Goal: Information Seeking & Learning: Learn about a topic

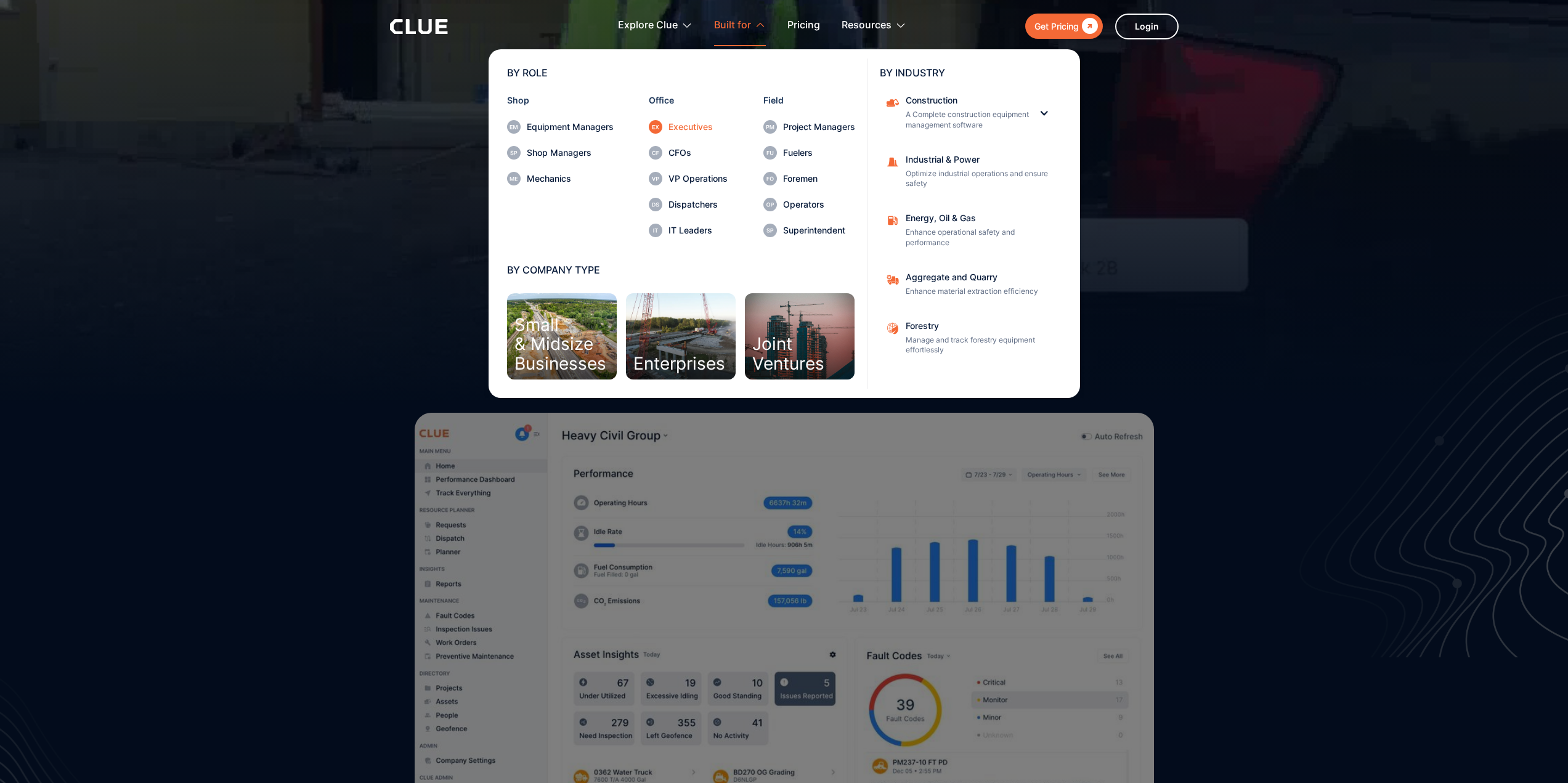
click at [683, 124] on div "Executives" at bounding box center [698, 127] width 59 height 9
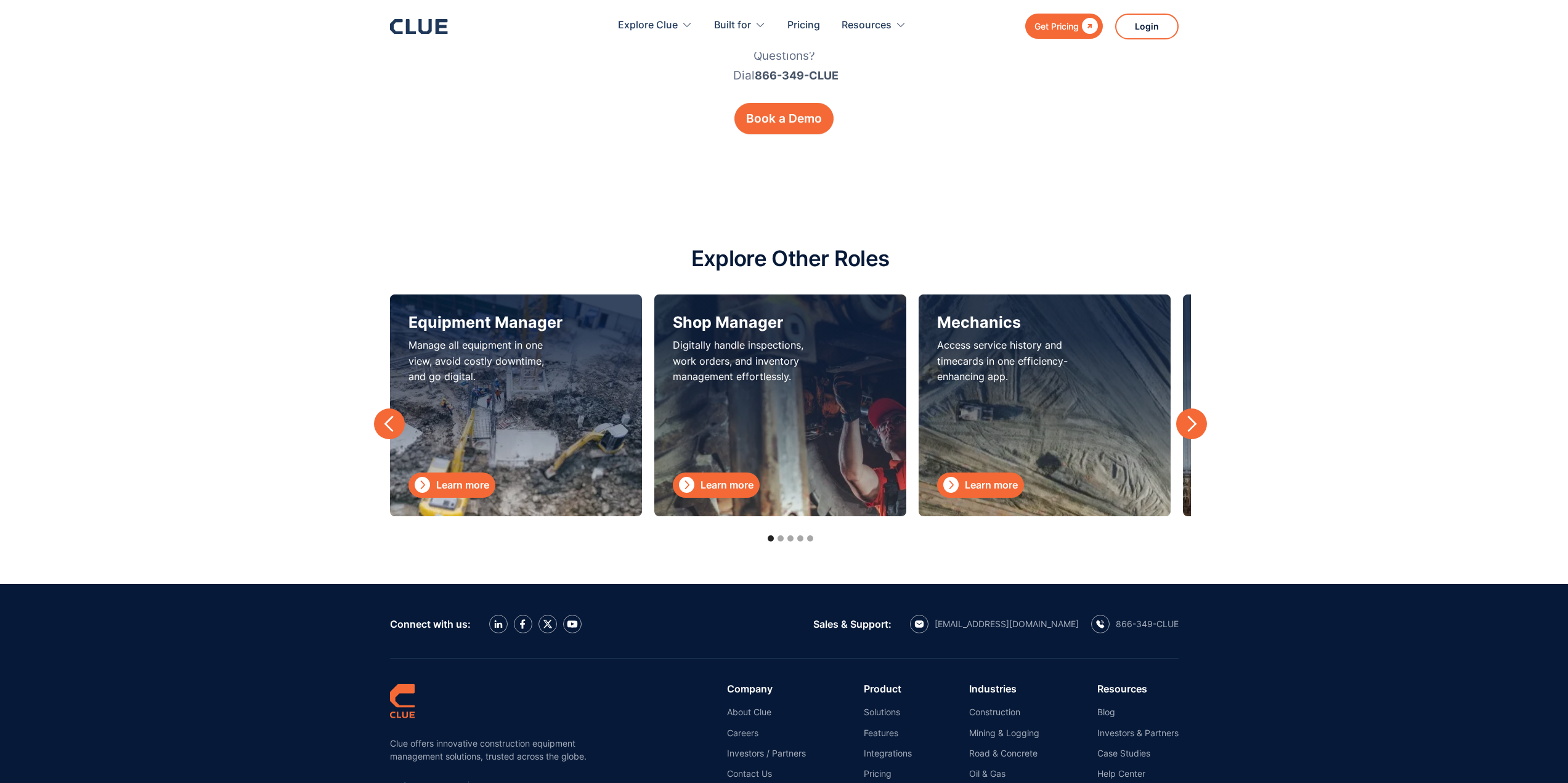
scroll to position [3945, 0]
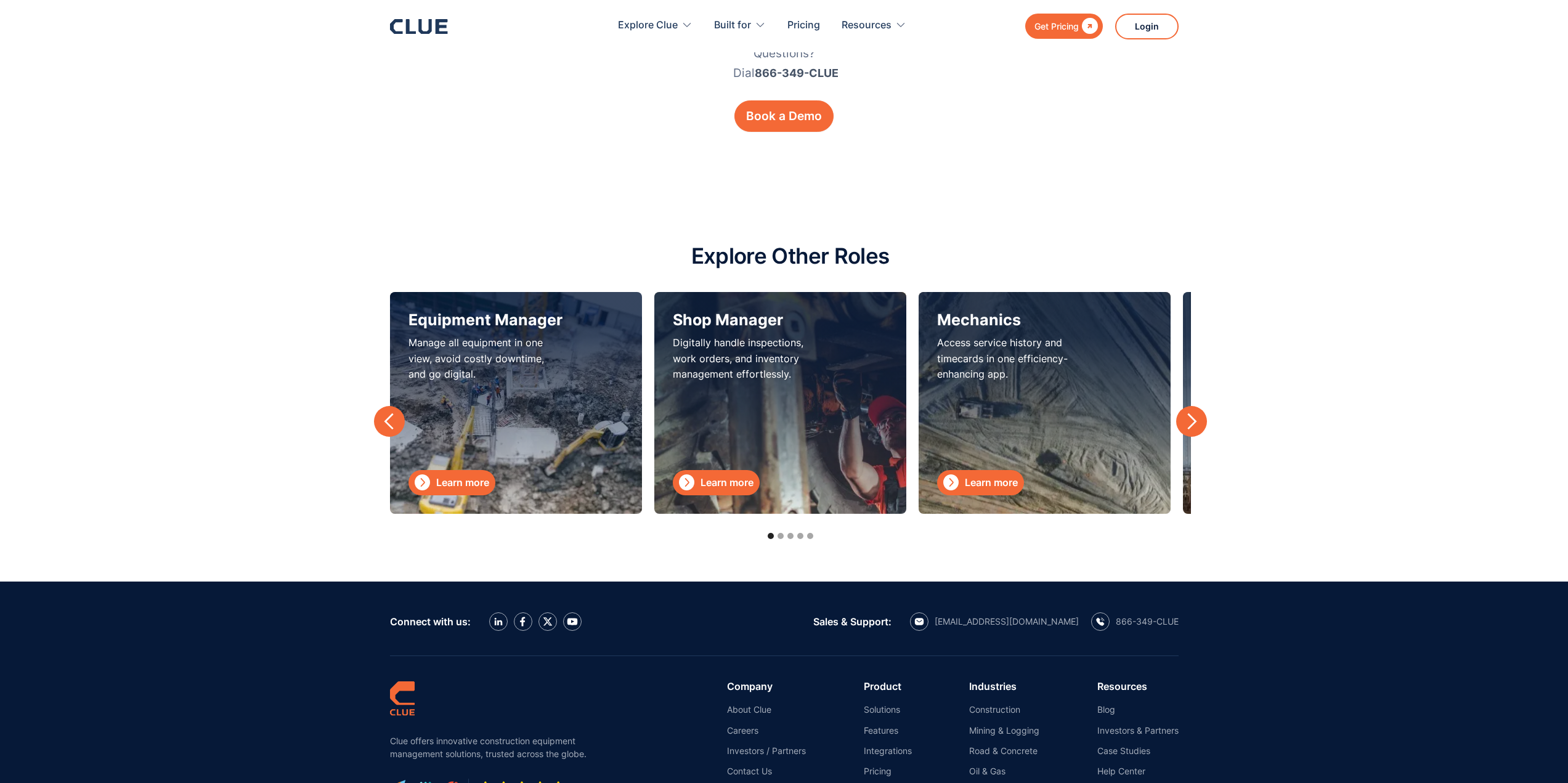
click at [1195, 422] on div "next slide" at bounding box center [1191, 421] width 19 height 19
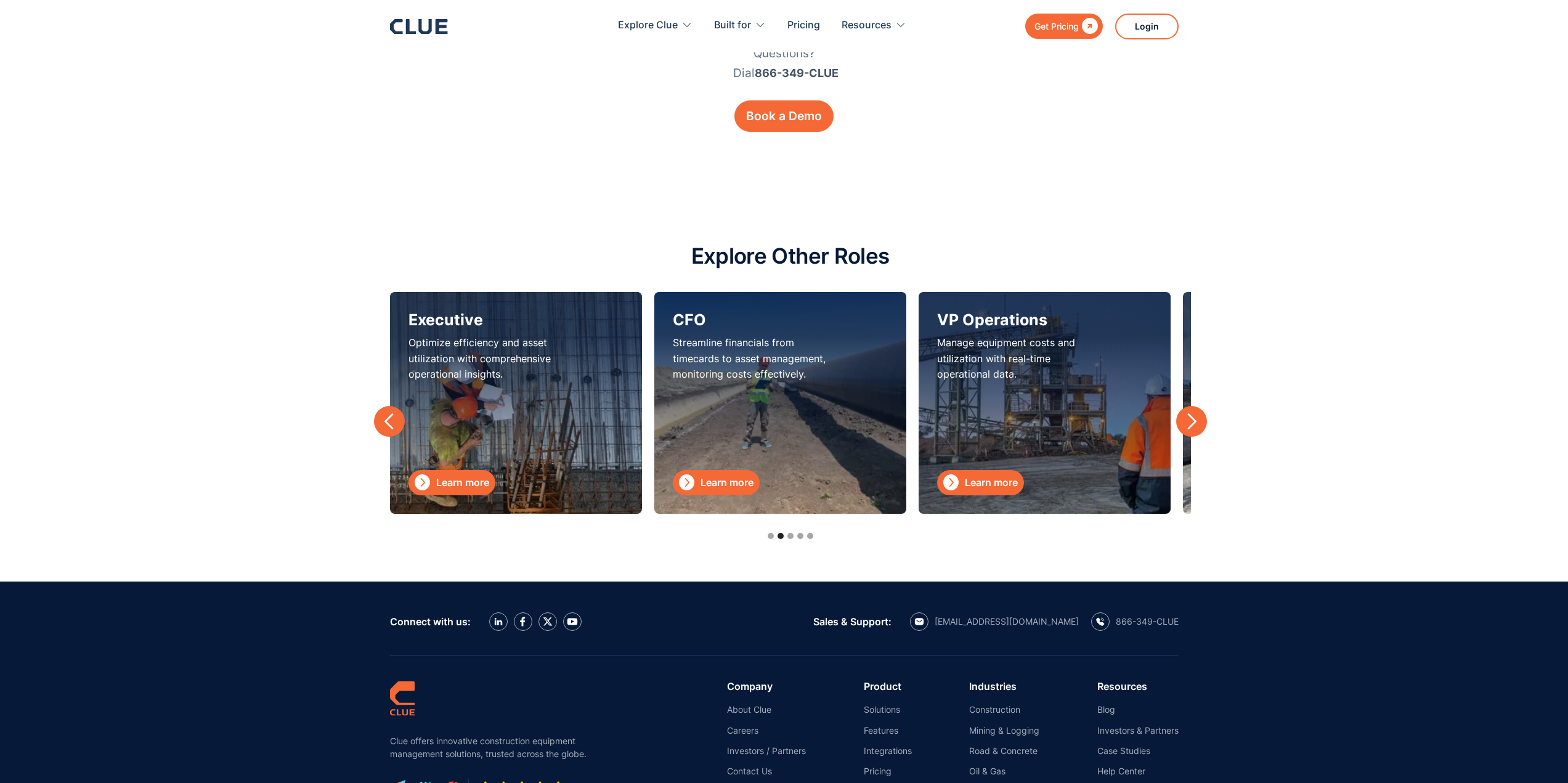
drag, startPoint x: 697, startPoint y: 467, endPoint x: 702, endPoint y: 472, distance: 7.1
click at [701, 472] on div "CFO Streamline financials from timecards to asset management, monitoring costs …" at bounding box center [749, 402] width 154 height 185
click at [729, 482] on div "Learn more" at bounding box center [726, 483] width 52 height 16
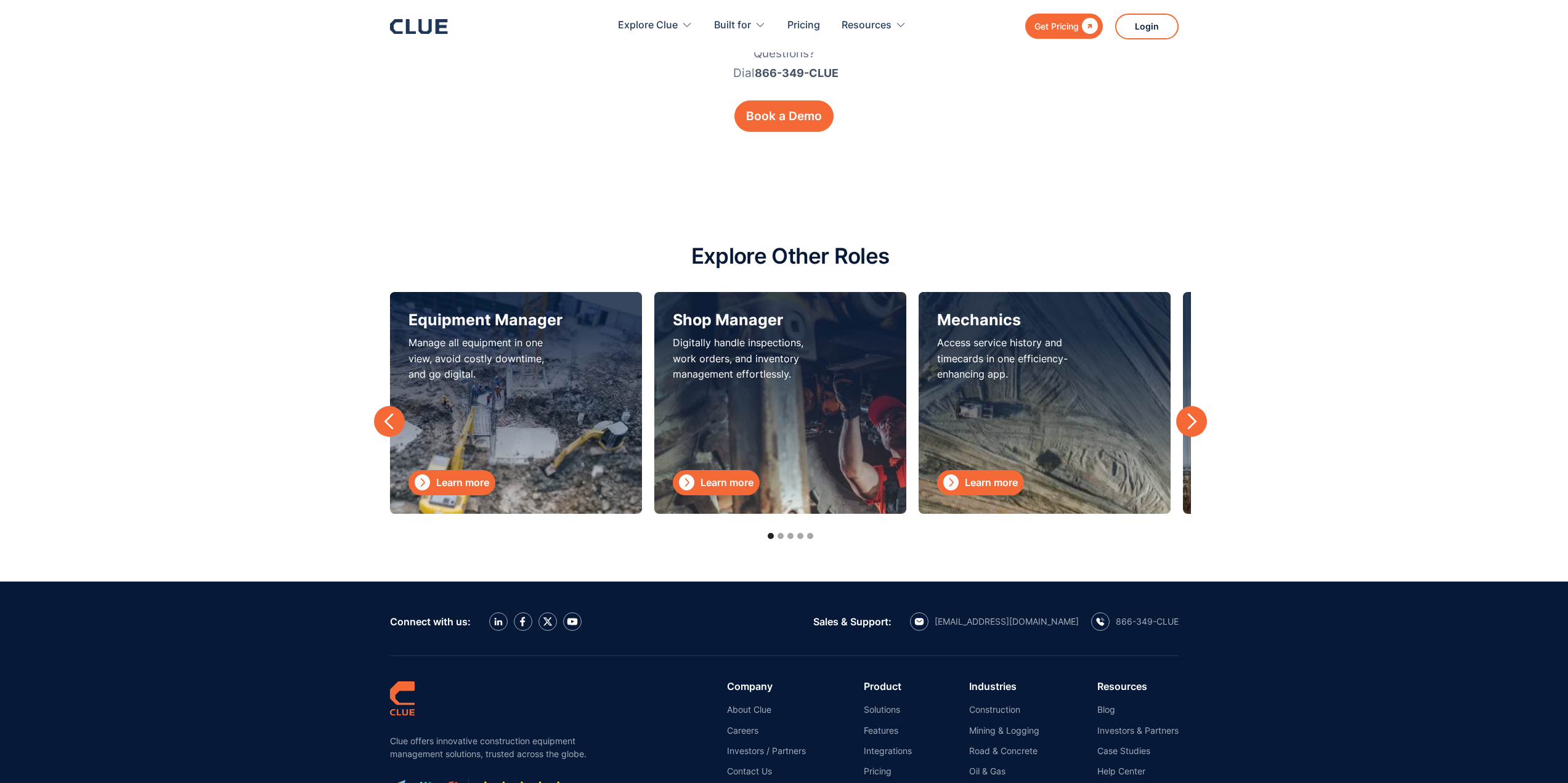
click at [1195, 416] on div "next slide" at bounding box center [1191, 421] width 19 height 19
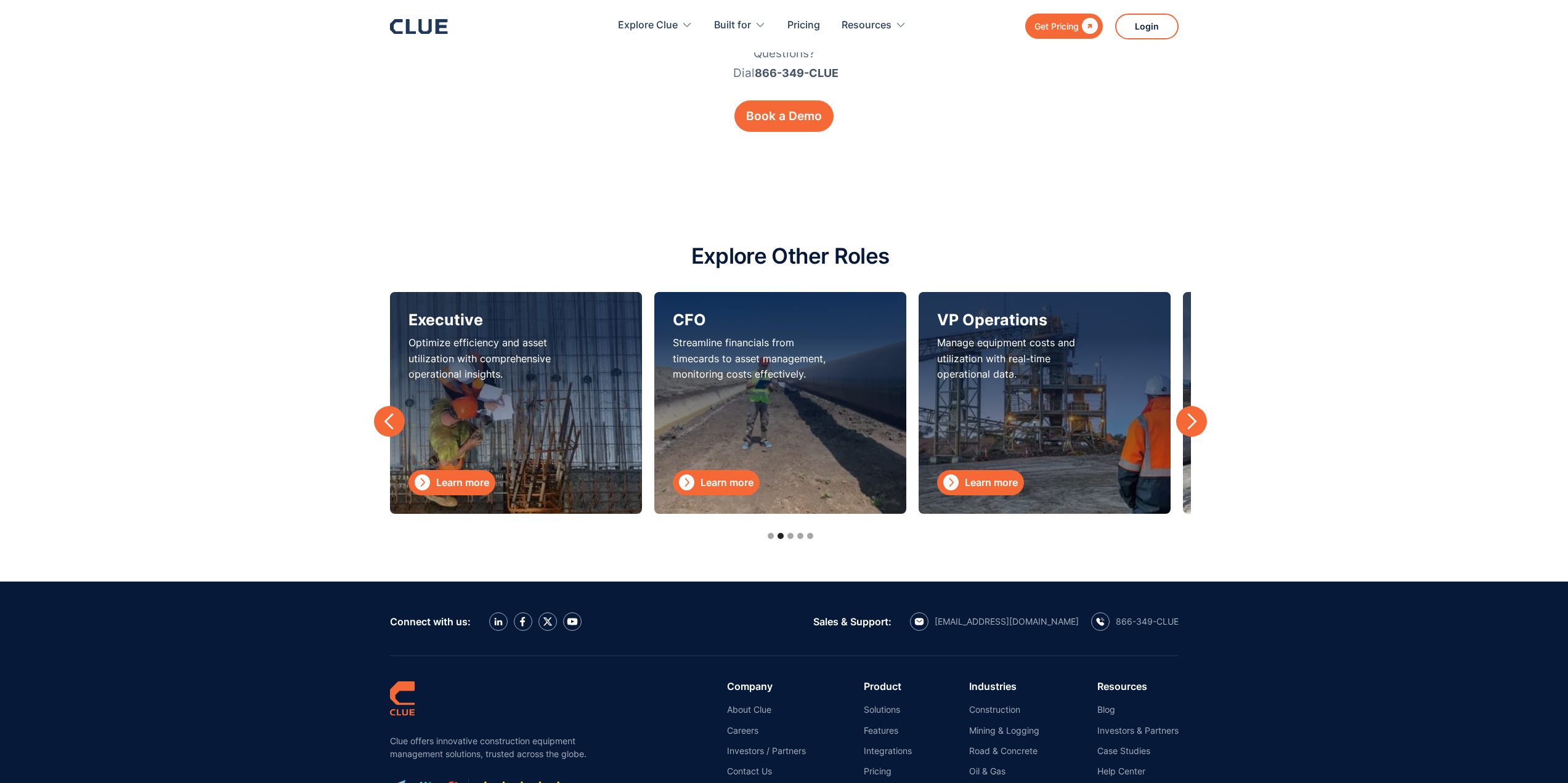
click at [965, 487] on div "Learn more" at bounding box center [991, 483] width 52 height 16
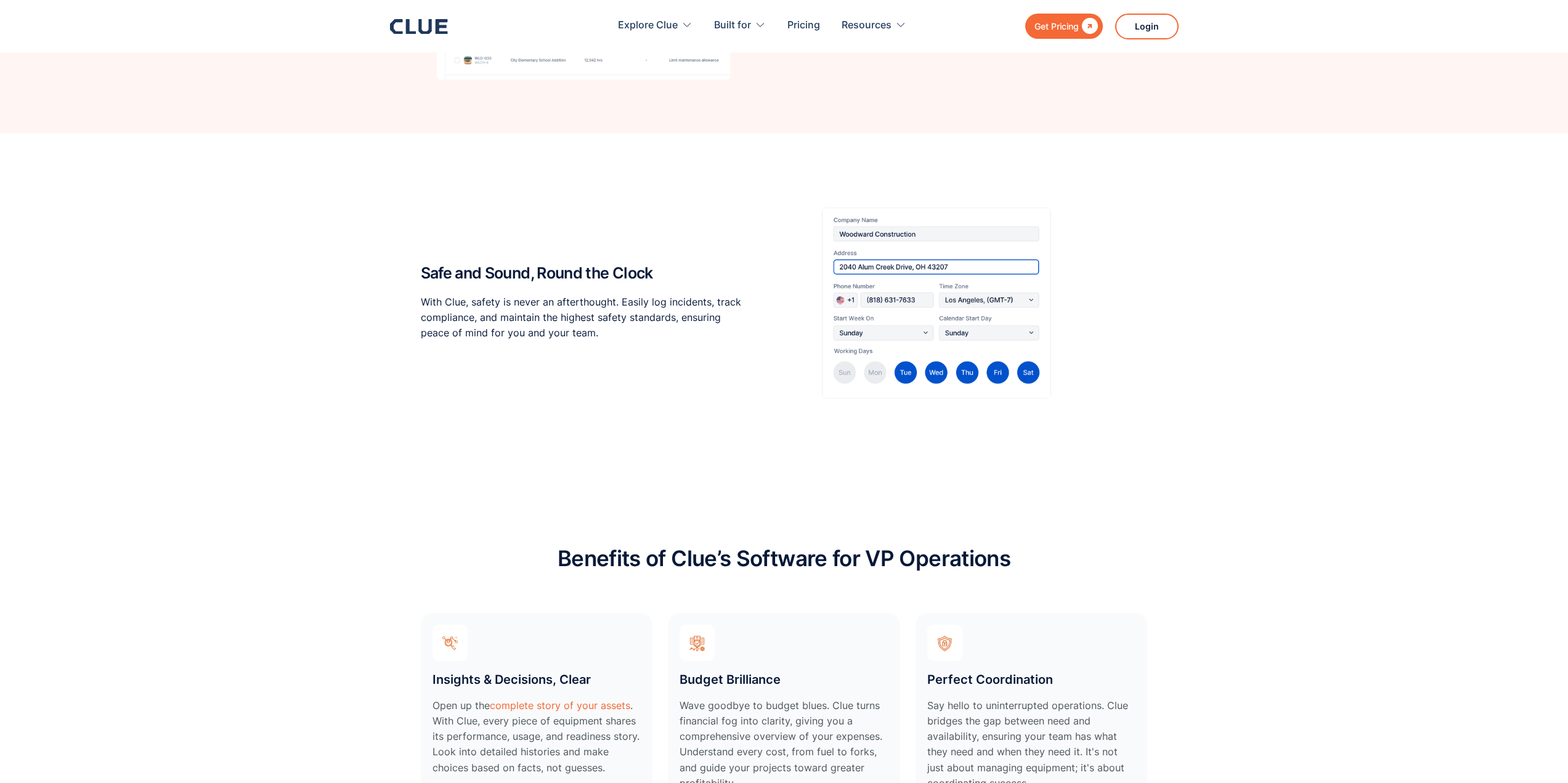
scroll to position [3020, 0]
